Goal: Check status: Check status

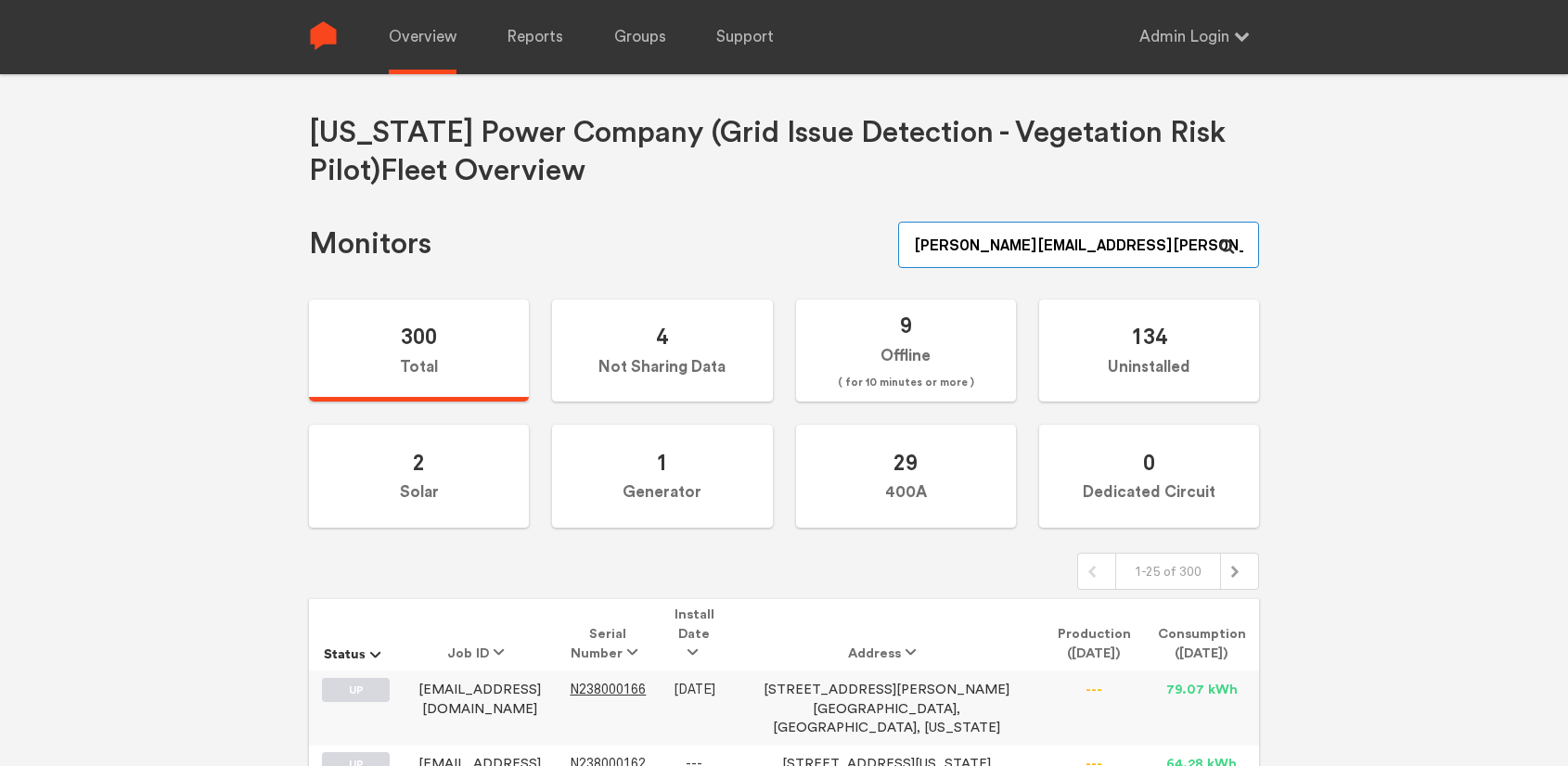
click at [1116, 227] on input "zachery.ambrose+admin@sense.com" at bounding box center [1079, 244] width 361 height 46
paste input "N150000277"
type input "N150000277"
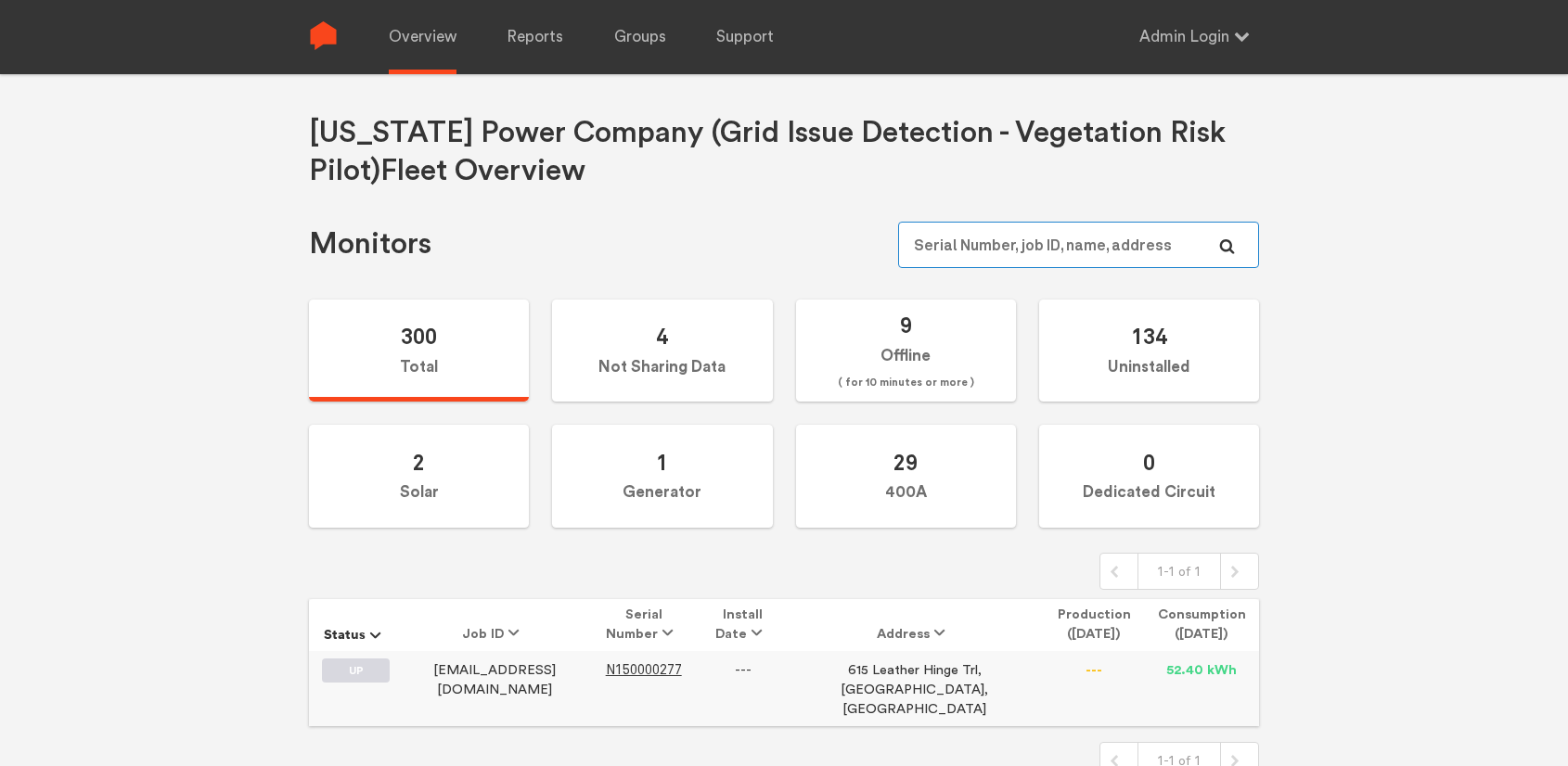
scroll to position [74, 0]
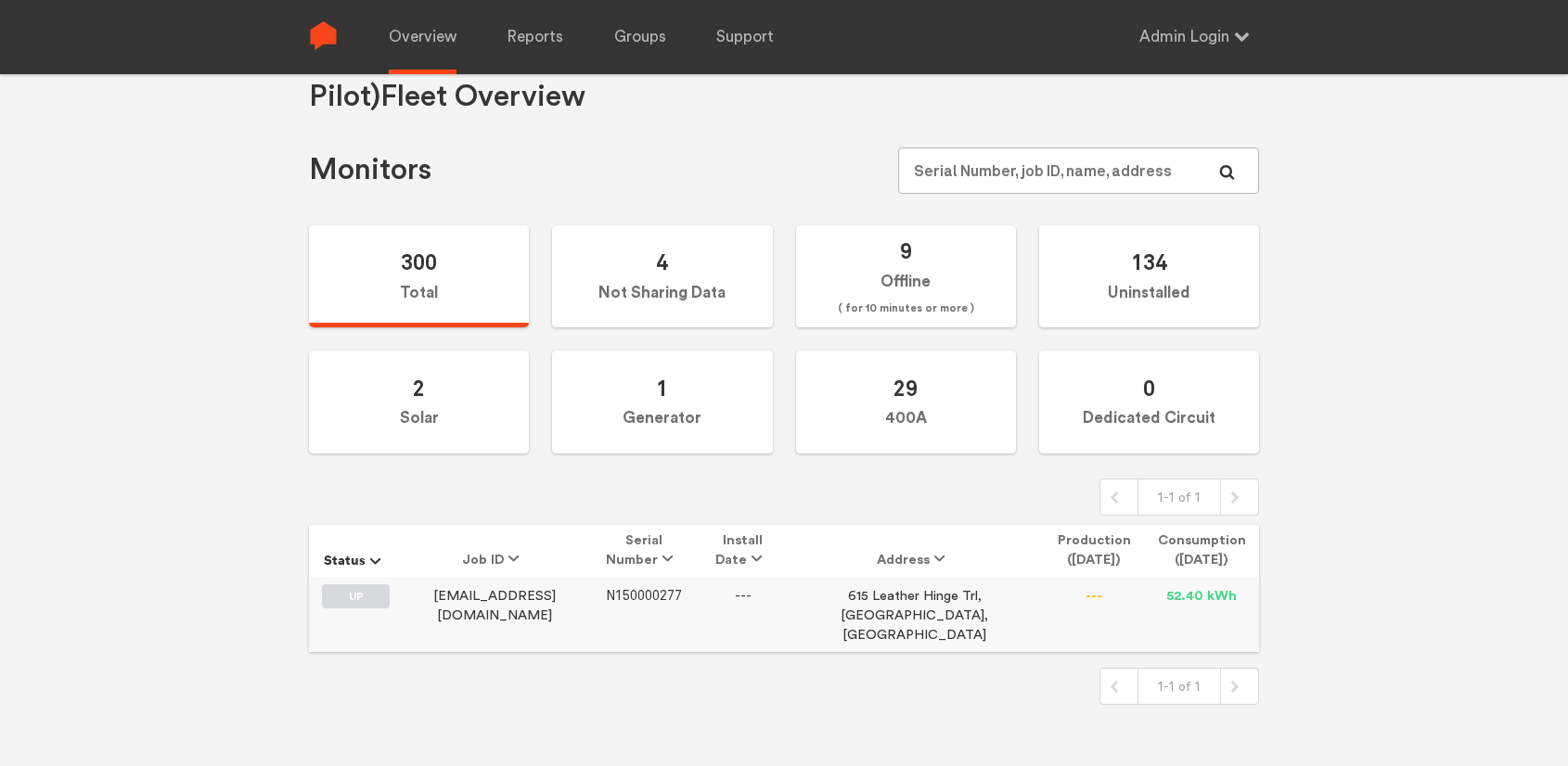
click at [682, 598] on span "N150000277" at bounding box center [643, 596] width 76 height 16
